Goal: Task Accomplishment & Management: Use online tool/utility

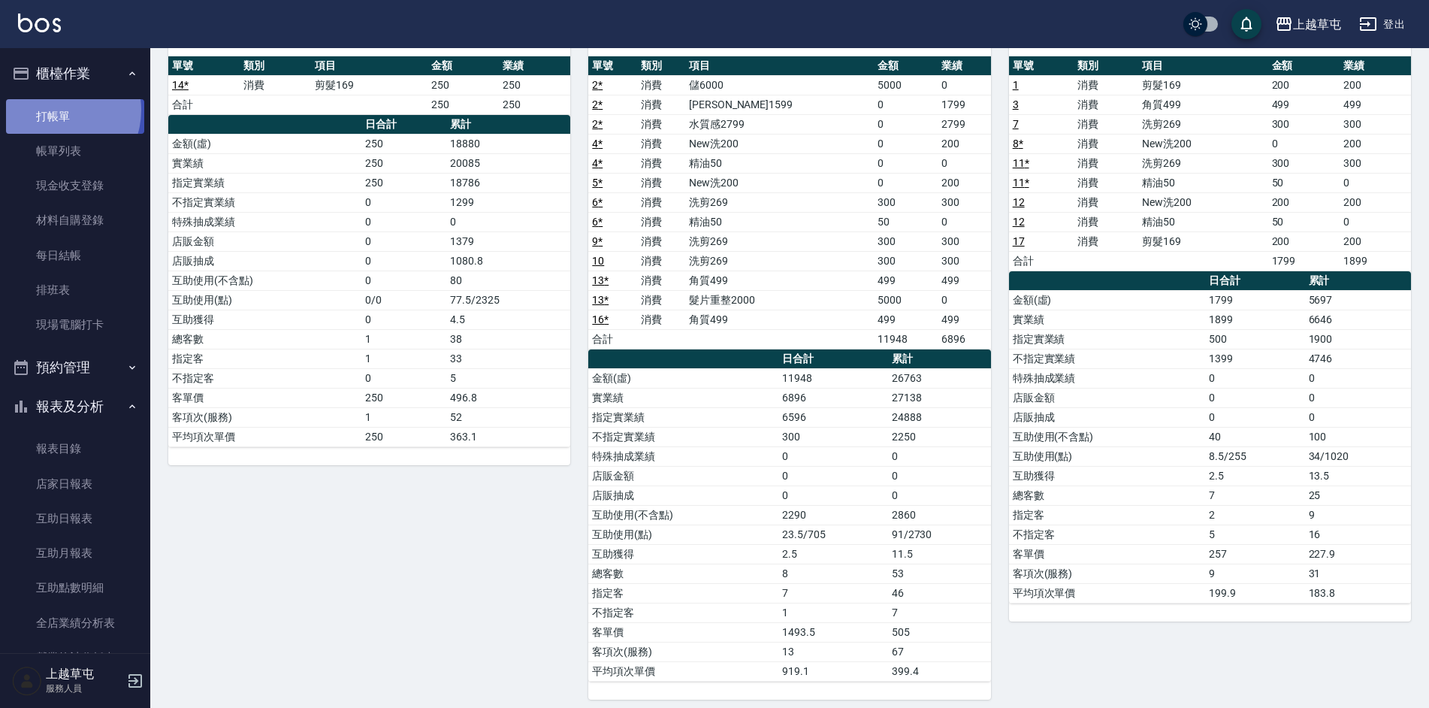
click at [56, 110] on link "打帳單" at bounding box center [75, 116] width 138 height 35
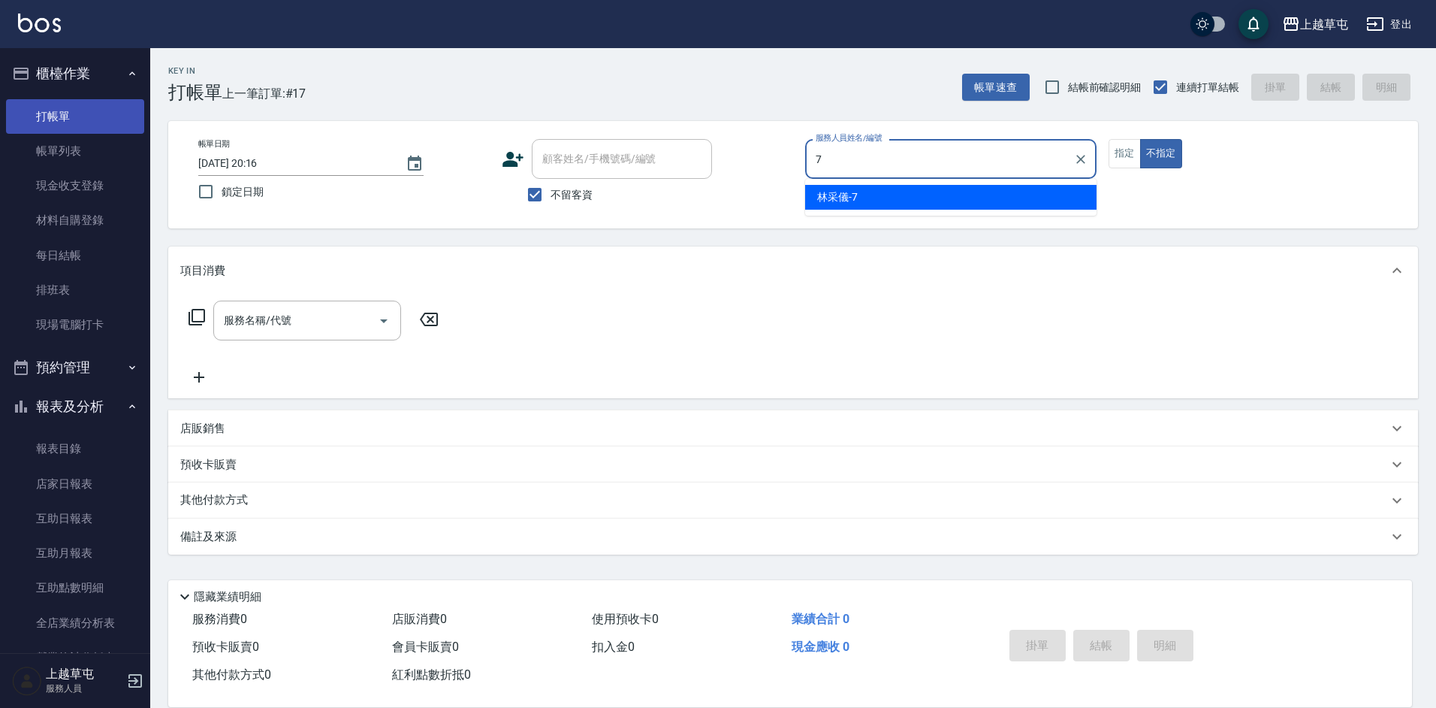
type input "[PERSON_NAME]-7"
type button "false"
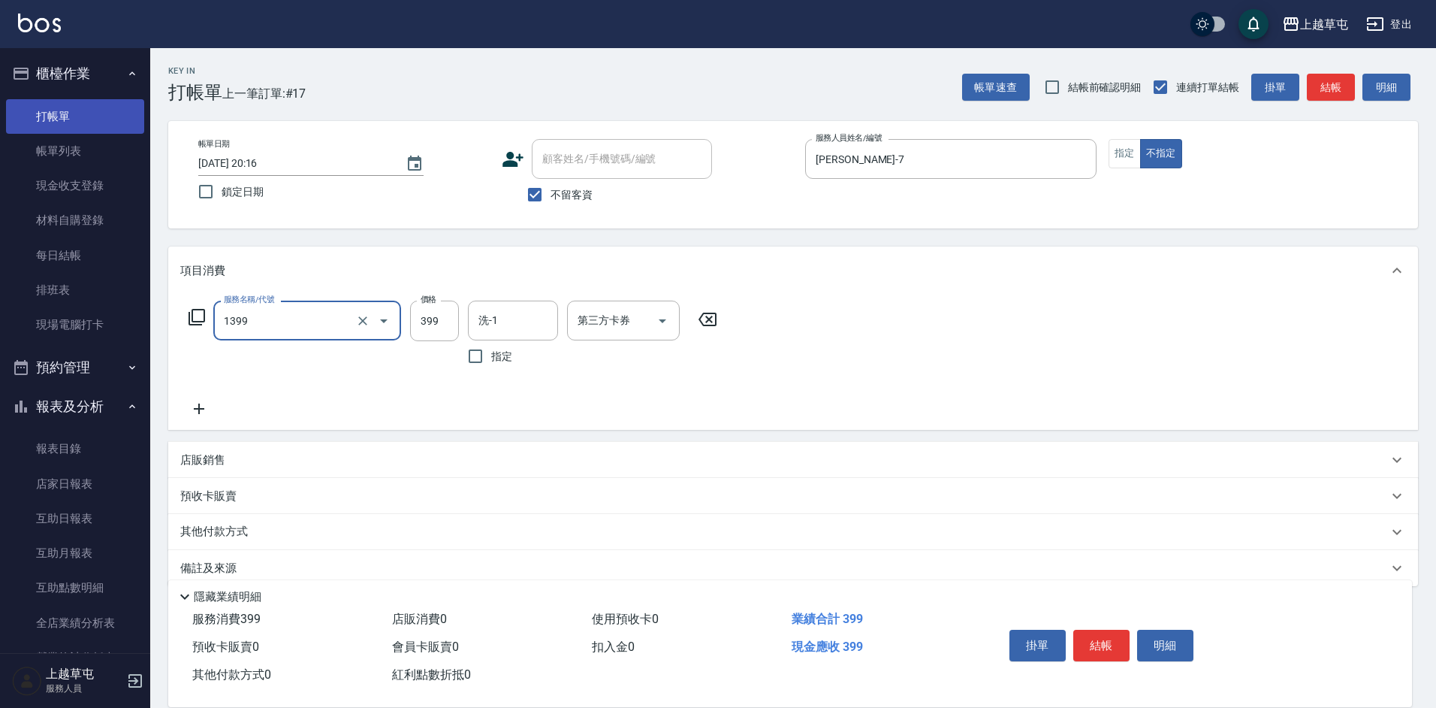
type input "海鹽洗髮399(1399)"
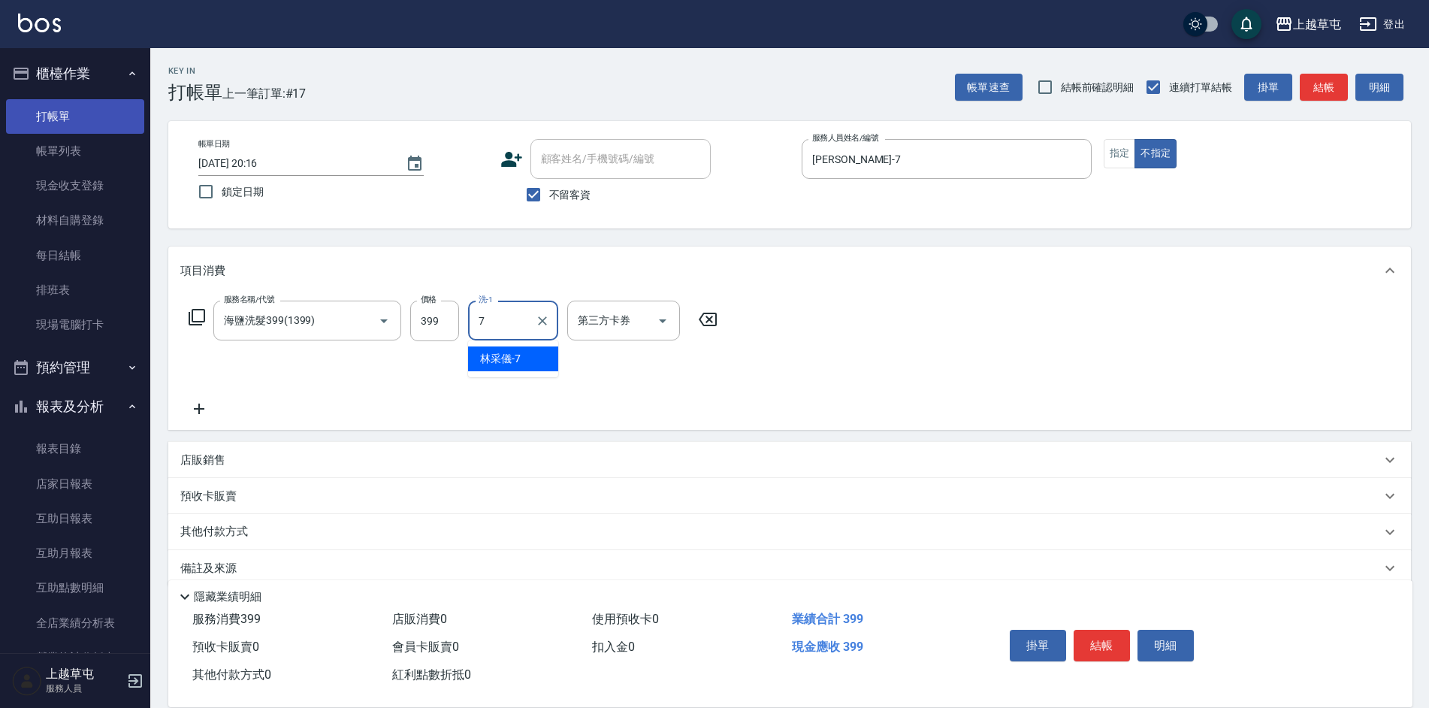
type input "[PERSON_NAME]-7"
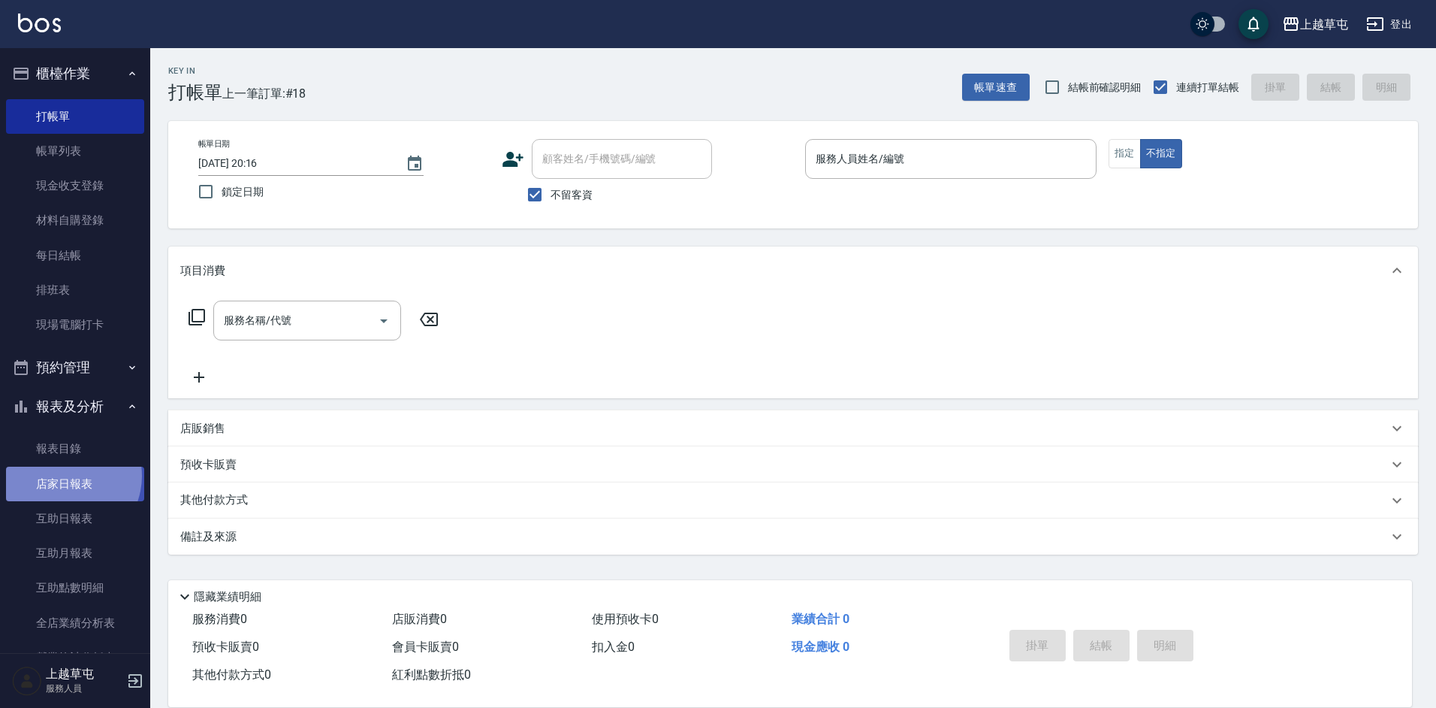
click at [65, 476] on link "店家日報表" at bounding box center [75, 484] width 138 height 35
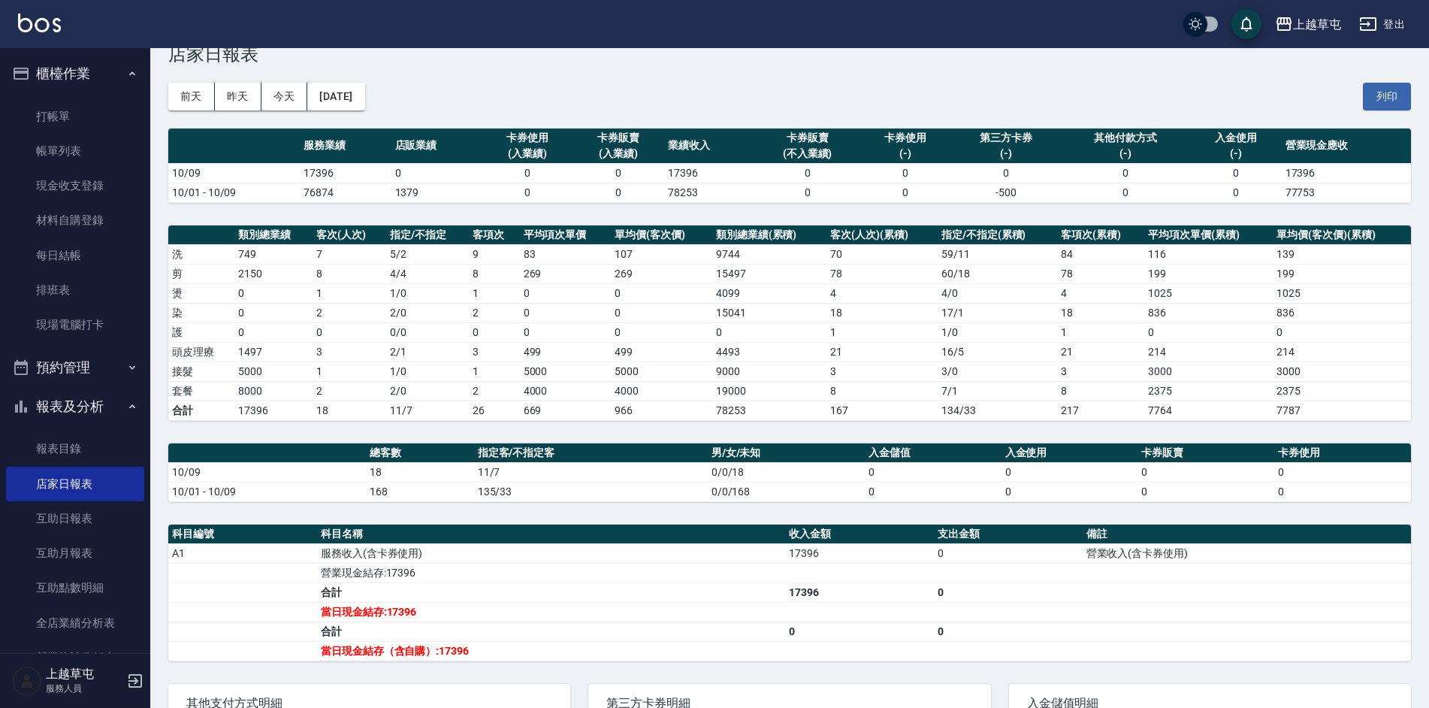
scroll to position [75, 0]
